Goal: Information Seeking & Learning: Learn about a topic

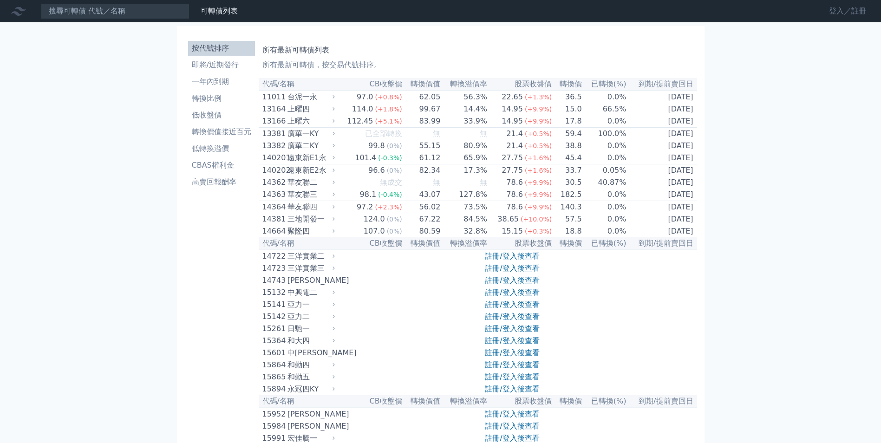
click at [842, 4] on link "登入／註冊" at bounding box center [847, 11] width 52 height 15
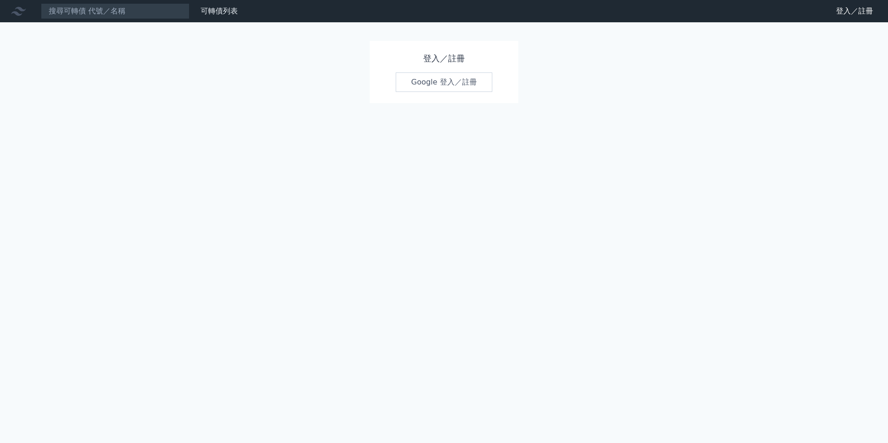
drag, startPoint x: 454, startPoint y: 77, endPoint x: 466, endPoint y: 76, distance: 11.2
click at [454, 77] on link "Google 登入／註冊" at bounding box center [444, 81] width 97 height 19
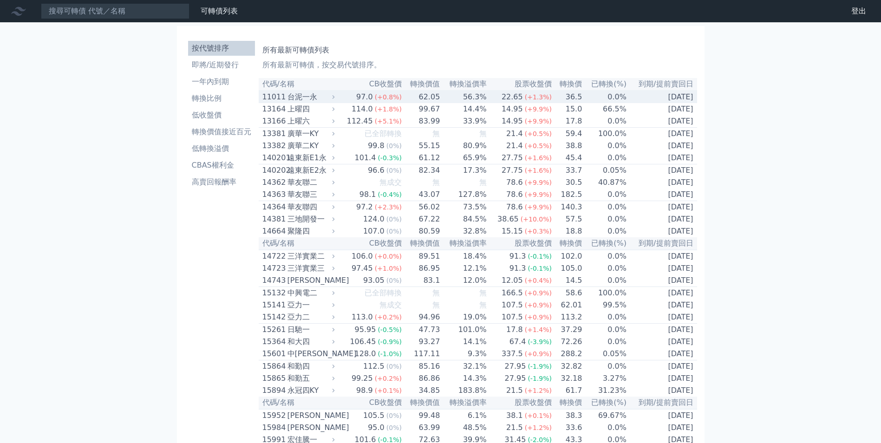
click at [335, 98] on icon at bounding box center [333, 97] width 2 height 4
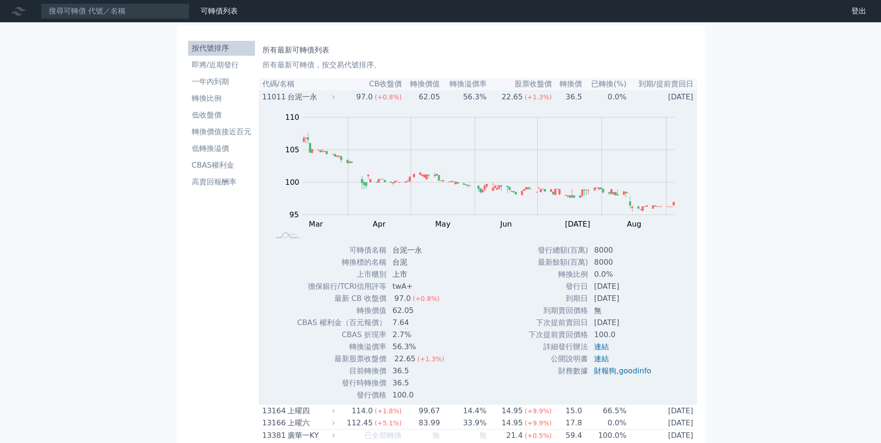
click at [335, 98] on icon at bounding box center [333, 97] width 2 height 4
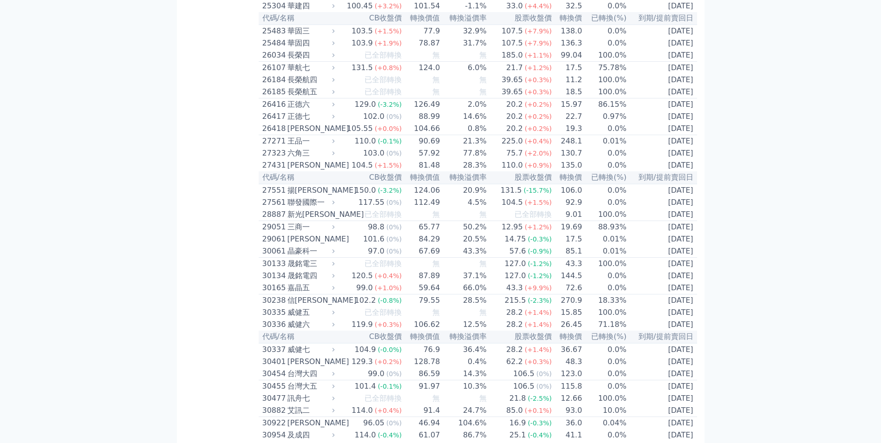
scroll to position [836, 0]
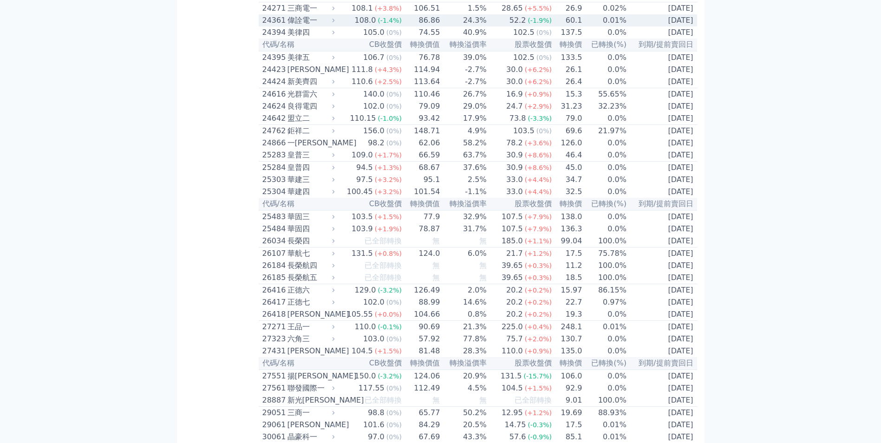
click at [337, 26] on div "24361 偉詮電一" at bounding box center [299, 20] width 74 height 11
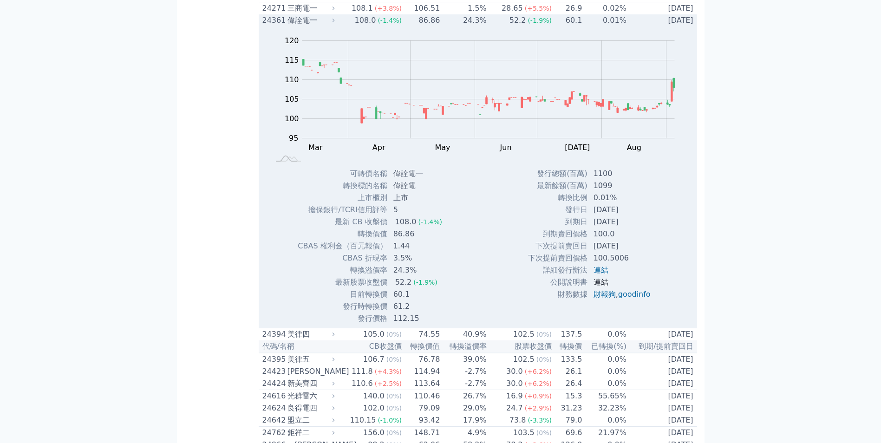
click at [599, 286] on link "連結" at bounding box center [600, 282] width 15 height 9
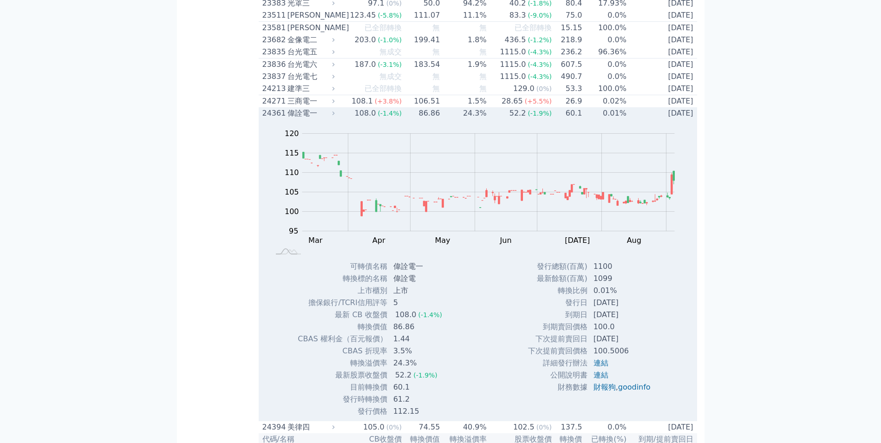
scroll to position [789, 0]
